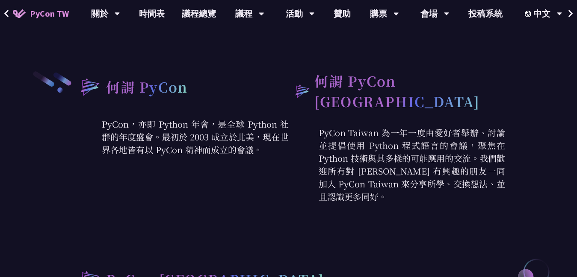
scroll to position [295, 0]
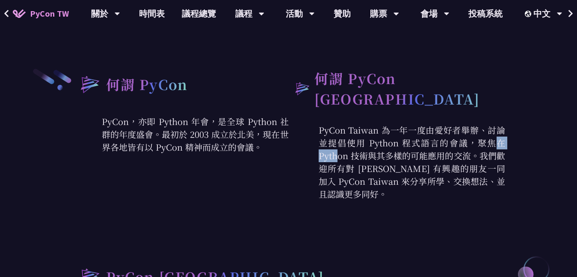
drag, startPoint x: 370, startPoint y: 136, endPoint x: 398, endPoint y: 137, distance: 27.8
click at [398, 137] on p "PyCon Taiwan 為一年一度由愛好者舉辦、討論並提倡使用 Python 程式語言的會議，聚焦在 Python 技術與其多樣的可能應用的交流。我們歡迎所…" at bounding box center [397, 162] width 217 height 77
click at [402, 127] on p "PyCon Taiwan 為一年一度由愛好者舉辦、討論並提倡使用 Python 程式語言的會議，聚焦在 Python 技術與其多樣的可能應用的交流。我們歡迎所…" at bounding box center [397, 162] width 217 height 77
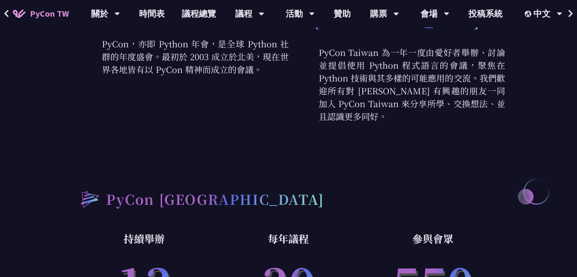
scroll to position [289, 0]
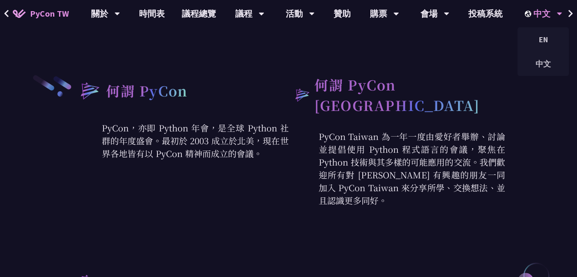
click at [541, 15] on div "中文" at bounding box center [544, 13] width 38 height 27
click at [548, 44] on div "EN" at bounding box center [542, 39] width 51 height 20
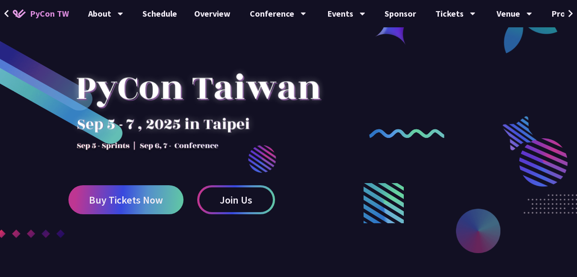
scroll to position [75, 0]
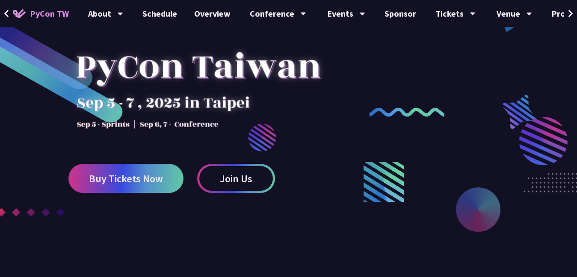
drag, startPoint x: 182, startPoint y: 68, endPoint x: 121, endPoint y: 66, distance: 60.7
click at [120, 66] on div at bounding box center [197, 79] width 259 height 120
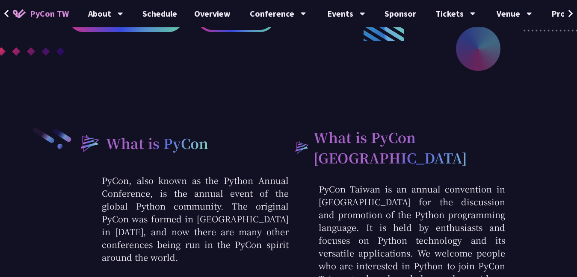
scroll to position [351, 0]
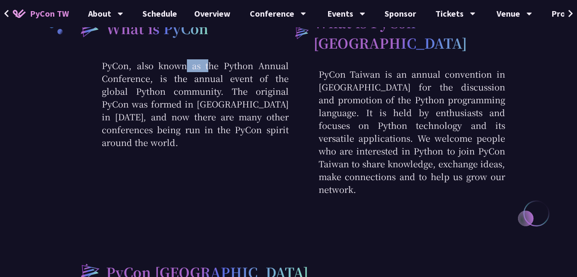
drag, startPoint x: 127, startPoint y: 68, endPoint x: 111, endPoint y: 67, distance: 15.9
click at [103, 66] on p "PyCon, also known as the Python Annual Conference, is the annual event of the g…" at bounding box center [180, 104] width 217 height 90
copy p "PyCon"
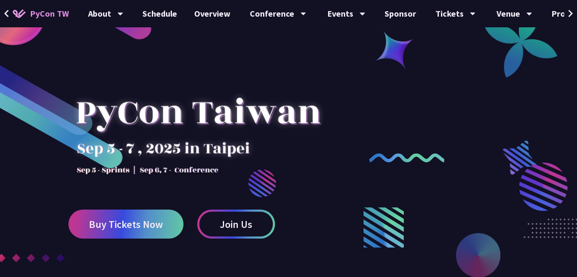
scroll to position [0, 0]
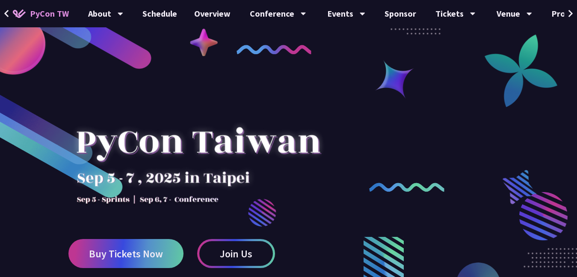
click at [56, 14] on span "PyCon TW" at bounding box center [49, 13] width 39 height 13
